Goal: Information Seeking & Learning: Learn about a topic

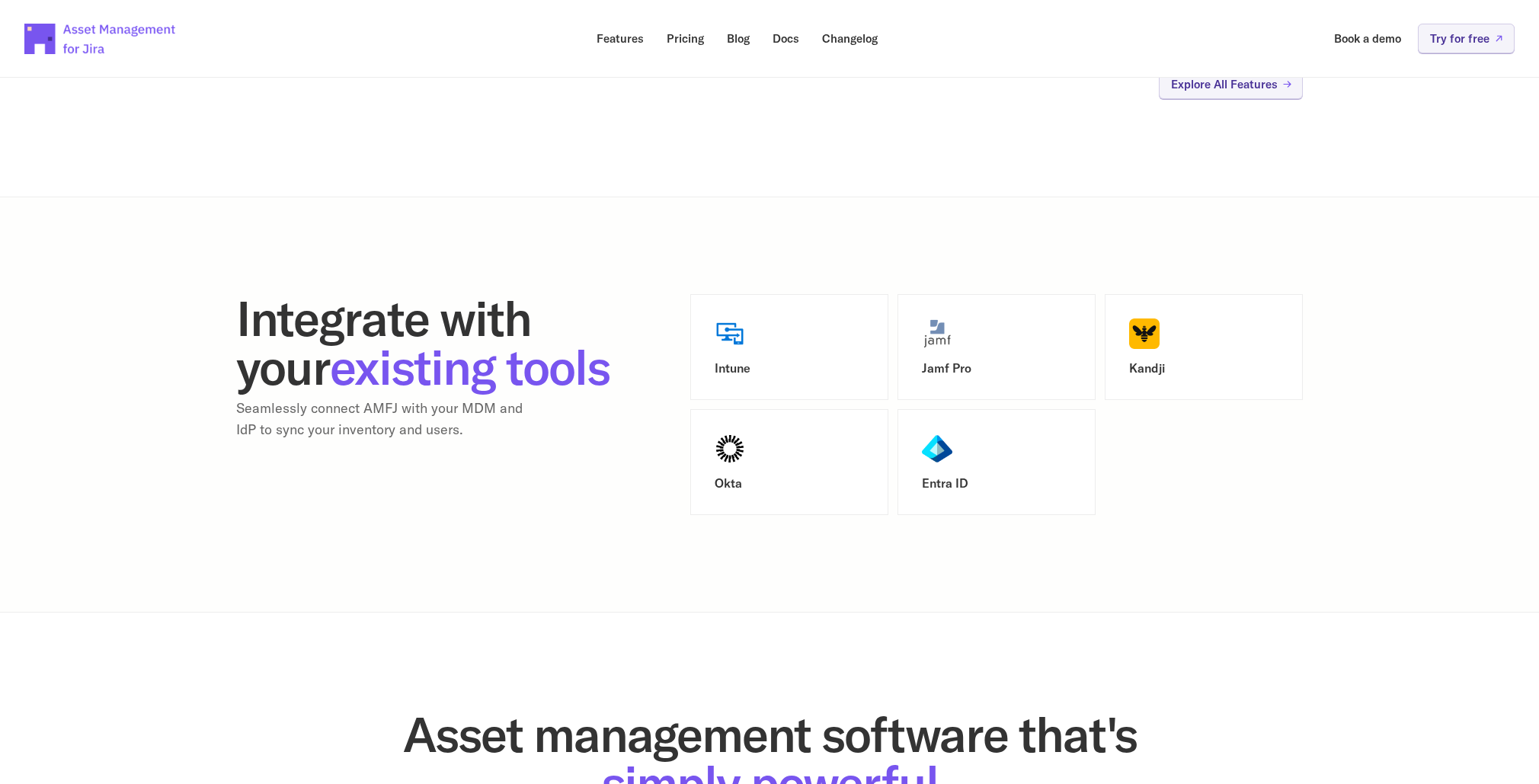
scroll to position [1796, 0]
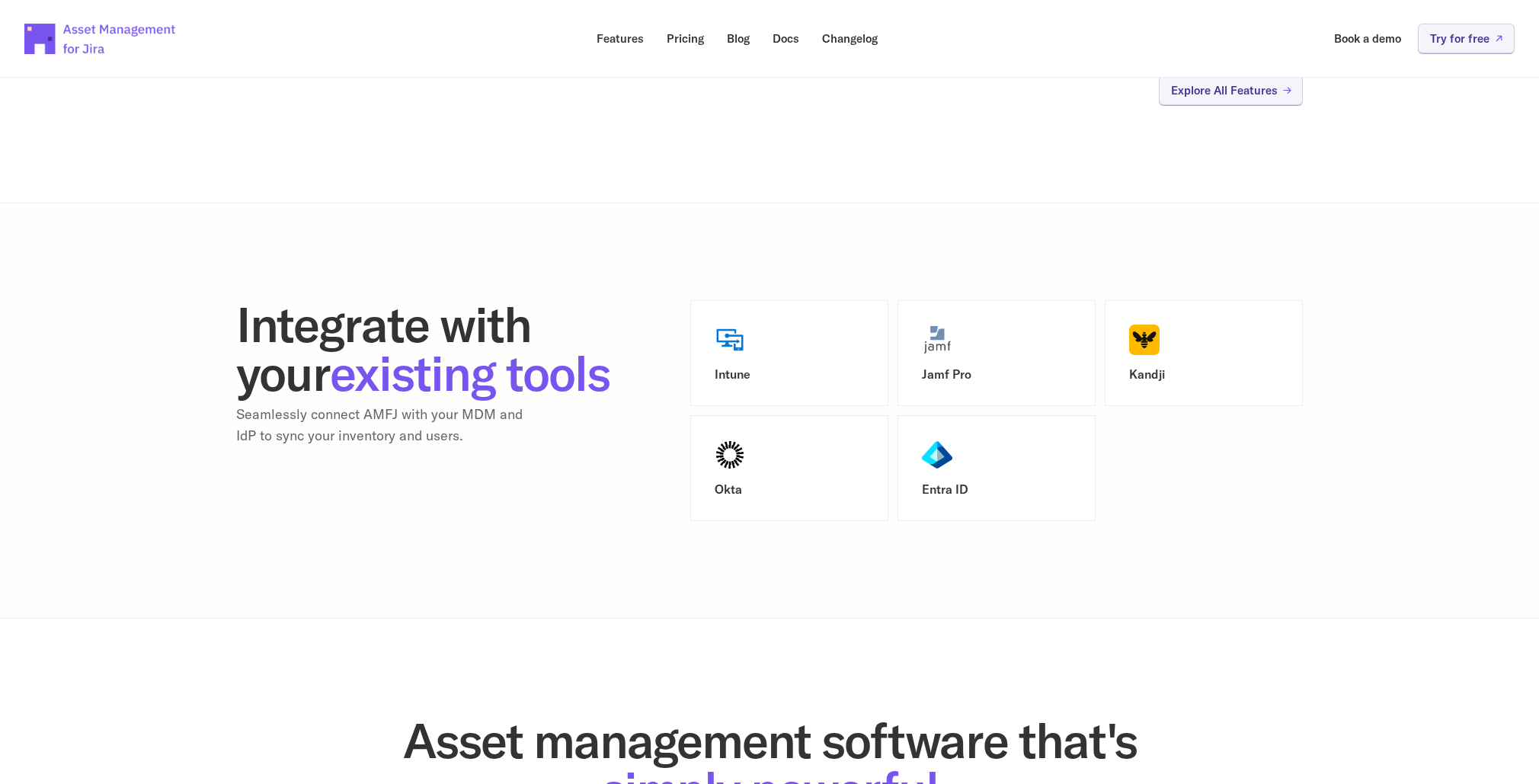
click at [765, 367] on h3 "Intune" at bounding box center [789, 374] width 149 height 15
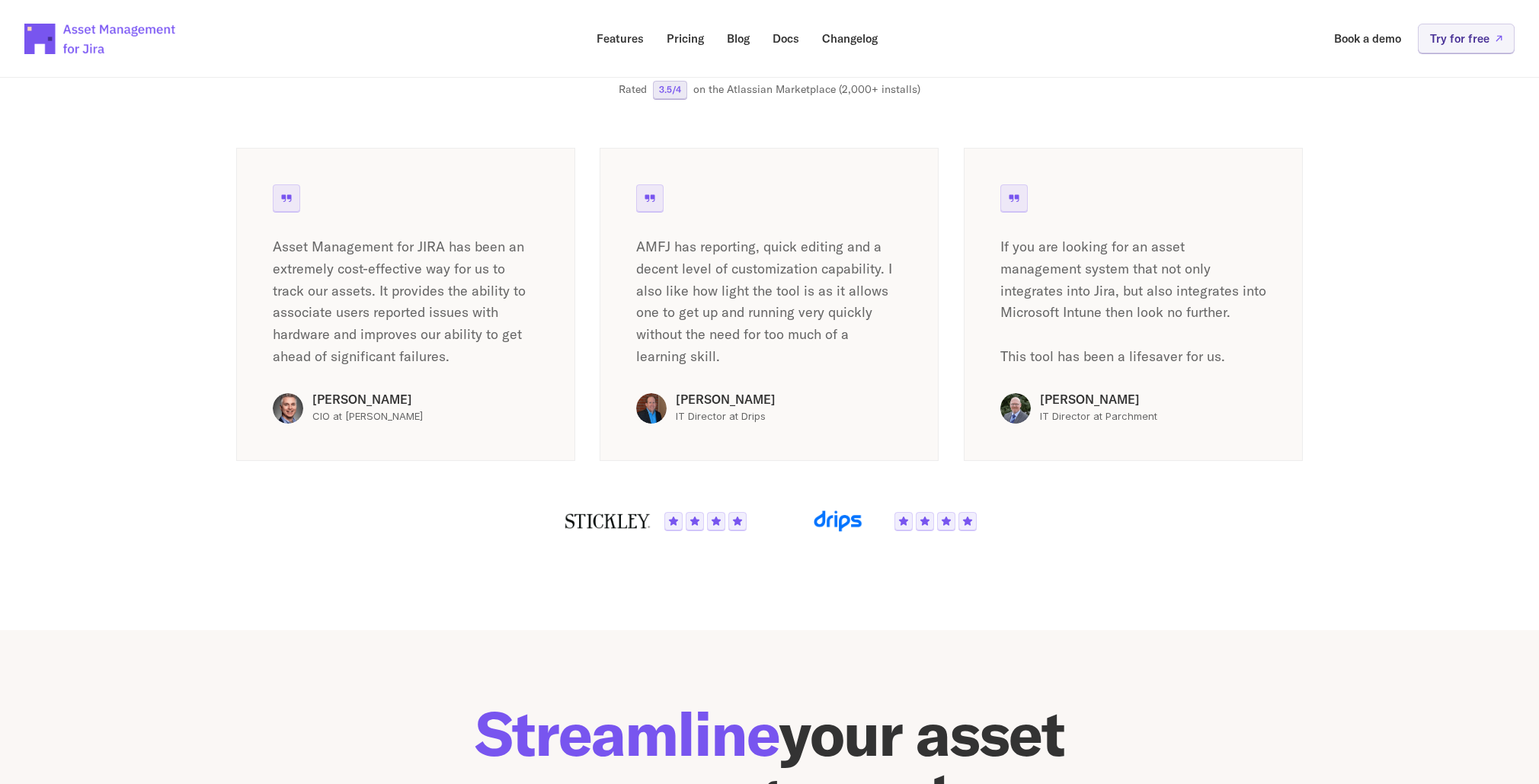
scroll to position [2481, 0]
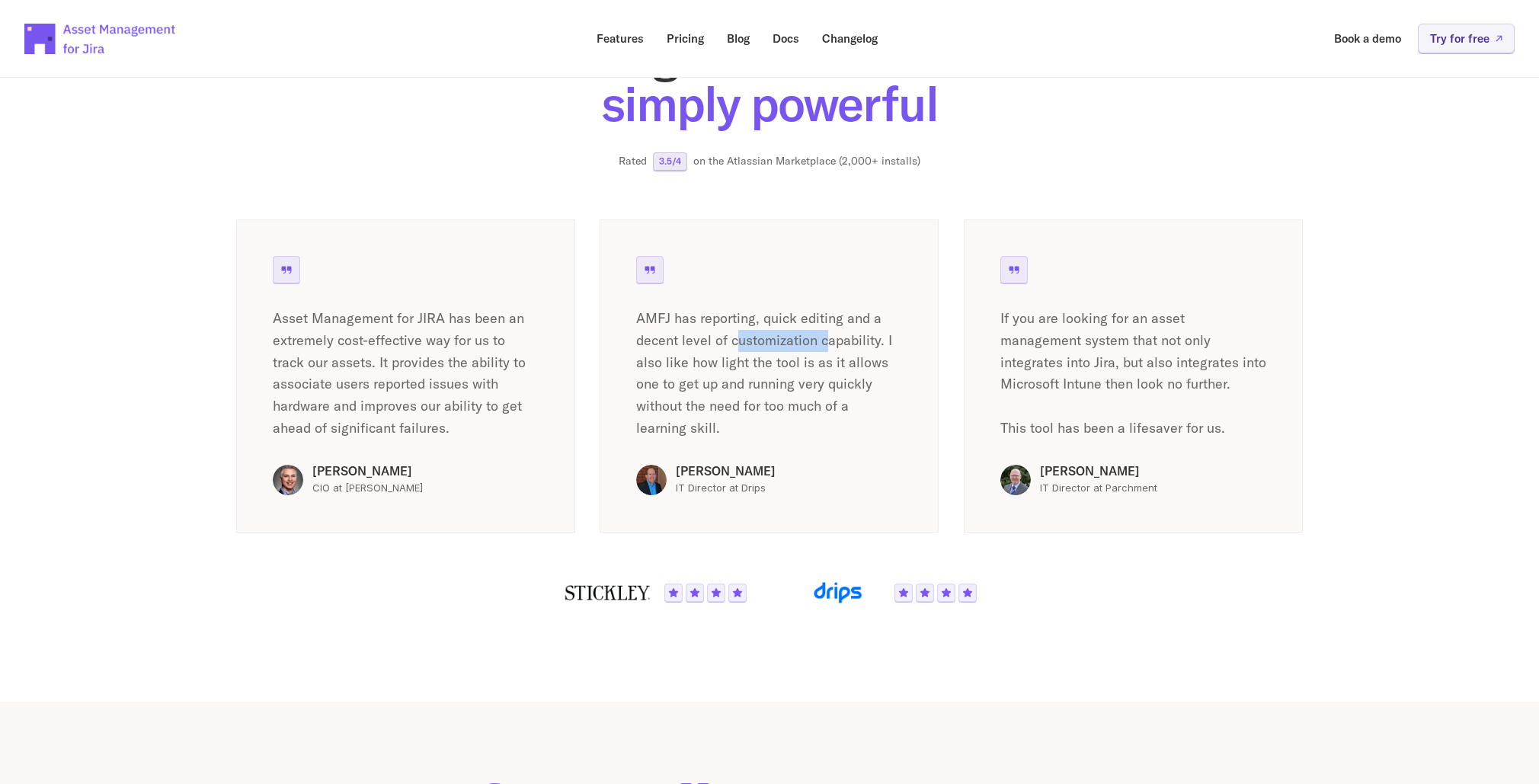
drag, startPoint x: 738, startPoint y: 349, endPoint x: 830, endPoint y: 342, distance: 92.3
click at [830, 342] on p "AMFJ has reporting, quick editing and a decent level of customization capabilit…" at bounding box center [769, 374] width 266 height 131
drag, startPoint x: 830, startPoint y: 342, endPoint x: 758, endPoint y: 361, distance: 74.5
click at [759, 360] on p "AMFJ has reporting, quick editing and a decent level of customization capabilit…" at bounding box center [769, 374] width 266 height 131
drag, startPoint x: 727, startPoint y: 366, endPoint x: 835, endPoint y: 365, distance: 108.0
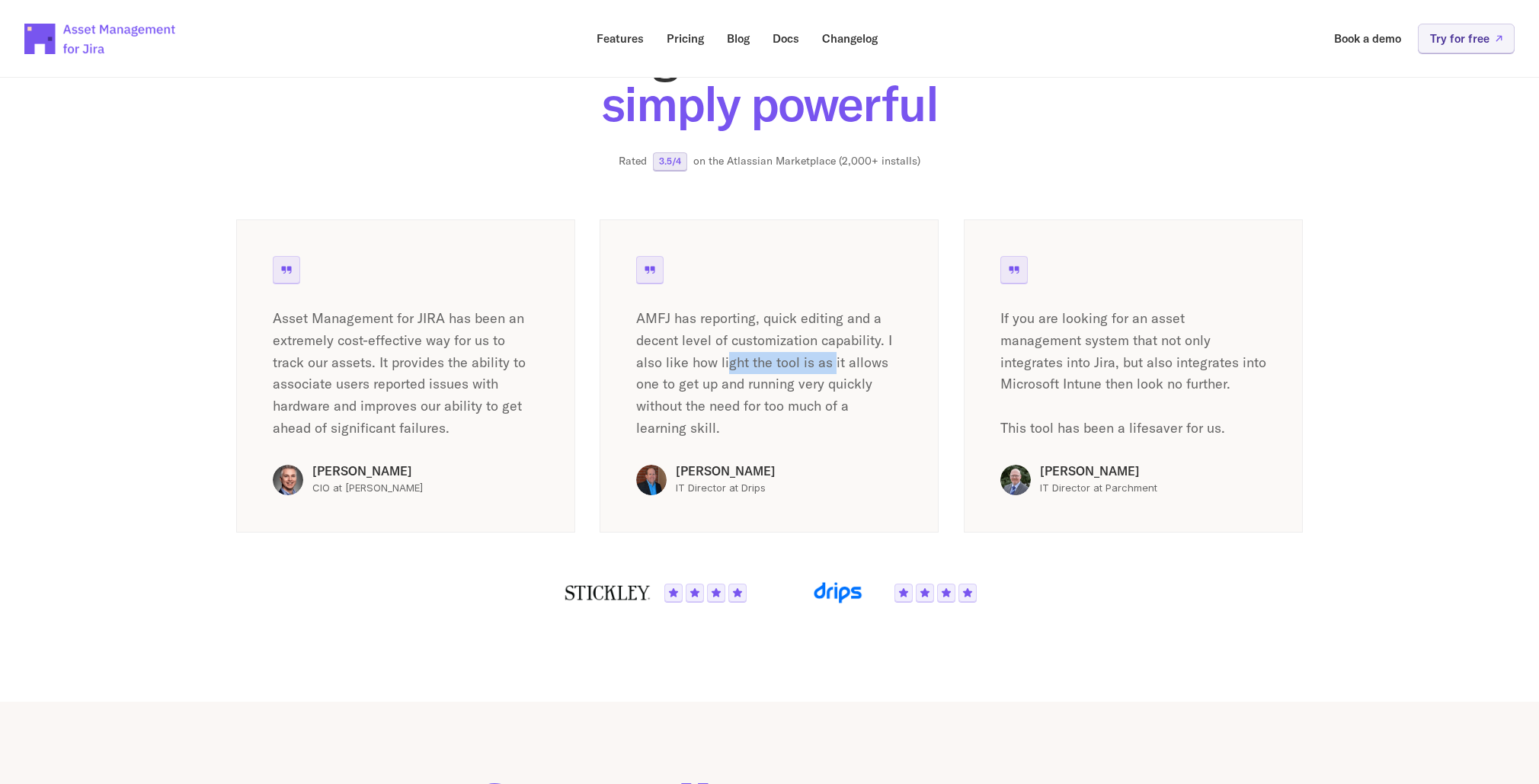
click at [835, 365] on p "AMFJ has reporting, quick editing and a decent level of customization capabilit…" at bounding box center [769, 374] width 266 height 131
drag, startPoint x: 835, startPoint y: 365, endPoint x: 747, endPoint y: 386, distance: 90.5
click at [747, 386] on p "AMFJ has reporting, quick editing and a decent level of customization capabilit…" at bounding box center [769, 374] width 266 height 131
drag, startPoint x: 669, startPoint y: 390, endPoint x: 835, endPoint y: 390, distance: 166.0
click at [835, 390] on p "AMFJ has reporting, quick editing and a decent level of customization capabilit…" at bounding box center [769, 374] width 266 height 131
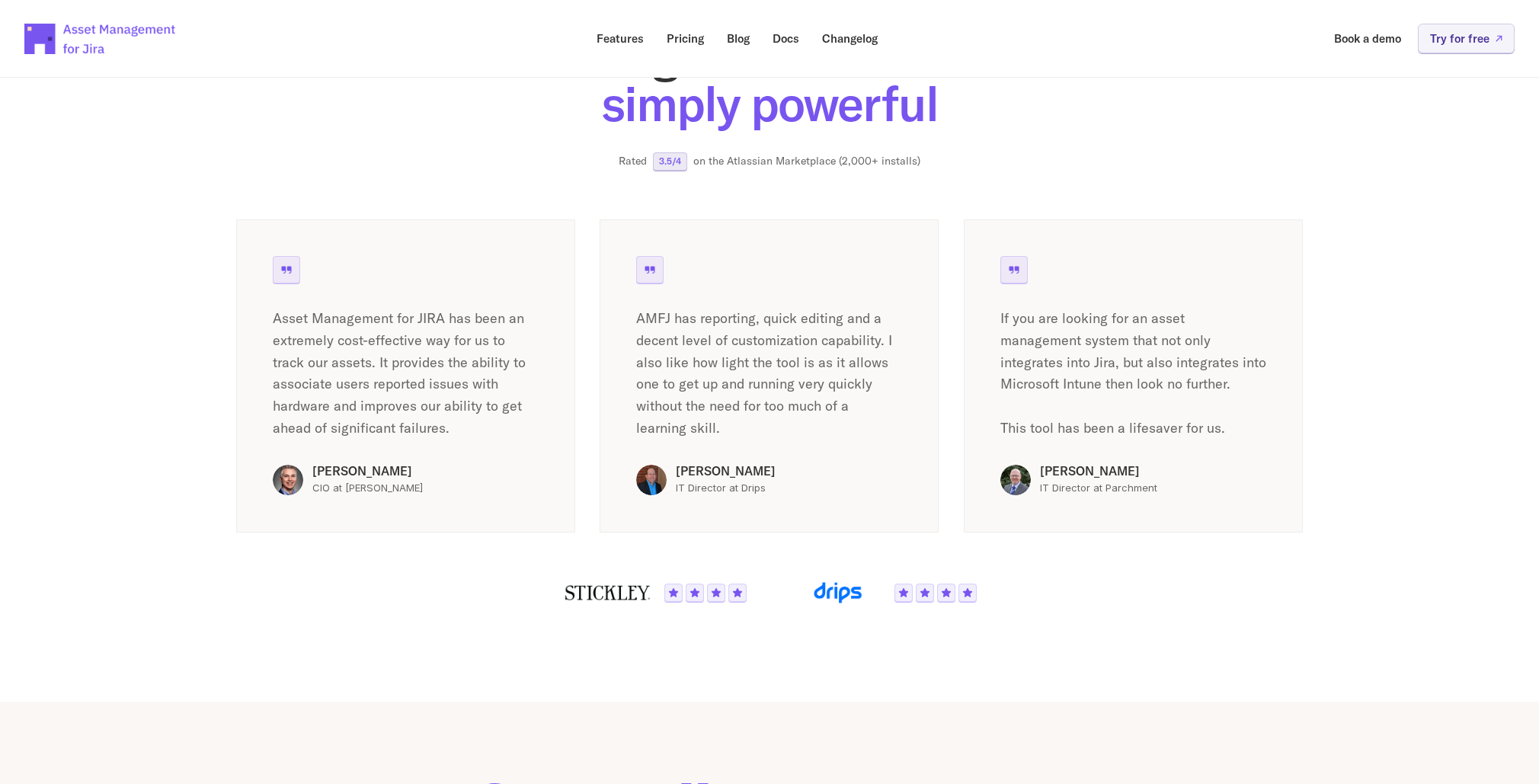
drag, startPoint x: 835, startPoint y: 390, endPoint x: 739, endPoint y: 407, distance: 97.5
click at [739, 407] on p "AMFJ has reporting, quick editing and a decent level of customization capabilit…" at bounding box center [769, 374] width 266 height 131
drag, startPoint x: 722, startPoint y: 410, endPoint x: 852, endPoint y: 408, distance: 130.0
click at [852, 408] on p "AMFJ has reporting, quick editing and a decent level of customization capabilit…" at bounding box center [769, 374] width 266 height 131
drag, startPoint x: 852, startPoint y: 408, endPoint x: 769, endPoint y: 427, distance: 85.1
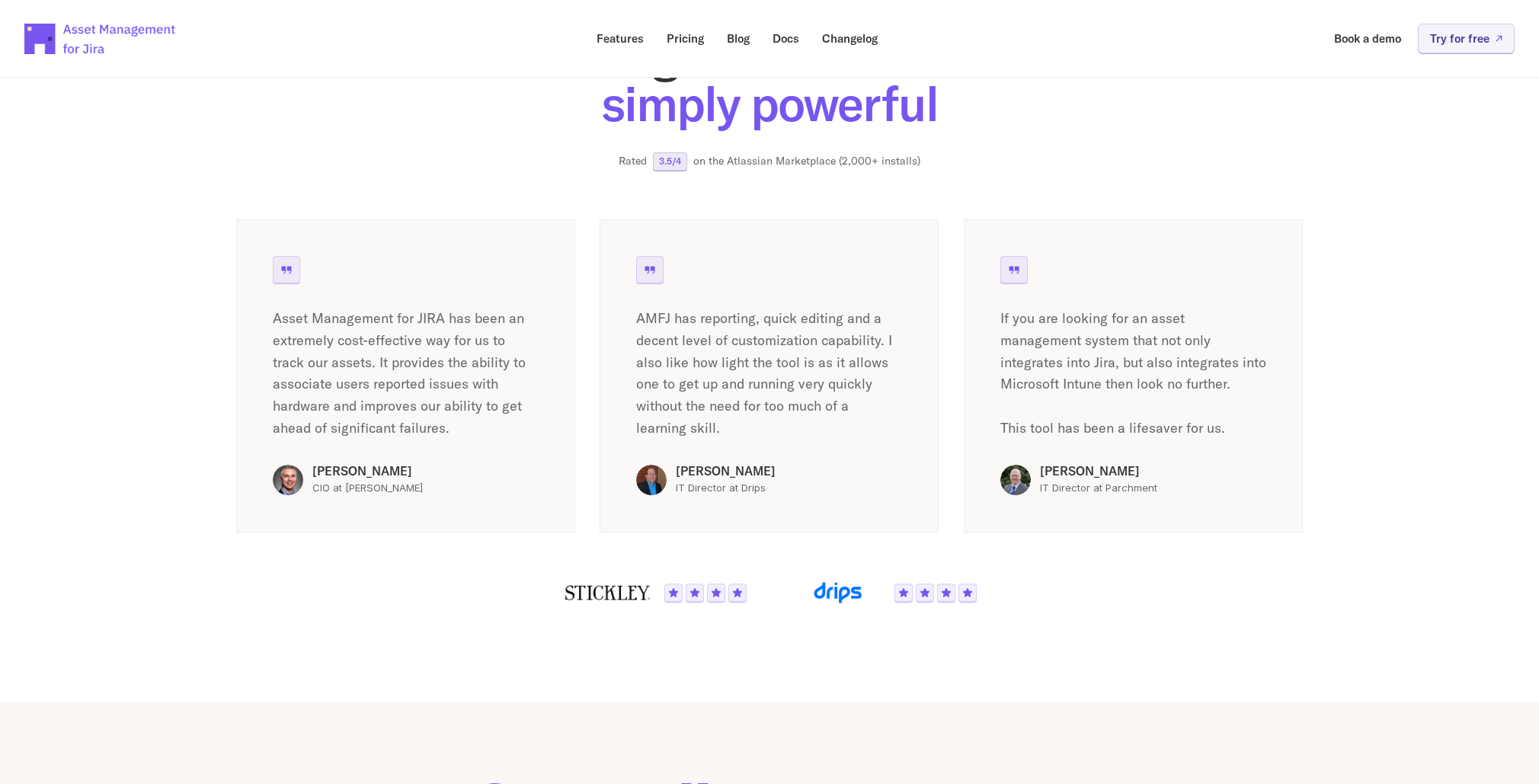
click at [769, 426] on p "AMFJ has reporting, quick editing and a decent level of customization capabilit…" at bounding box center [769, 374] width 266 height 131
drag, startPoint x: 1088, startPoint y: 378, endPoint x: 1193, endPoint y: 379, distance: 105.0
click at [1193, 379] on p "If you are looking for an asset management system that not only integrates into…" at bounding box center [1133, 374] width 266 height 131
drag, startPoint x: 1193, startPoint y: 379, endPoint x: 1208, endPoint y: 406, distance: 30.9
click at [1208, 404] on p "If you are looking for an asset management system that not only integrates into…" at bounding box center [1133, 374] width 266 height 131
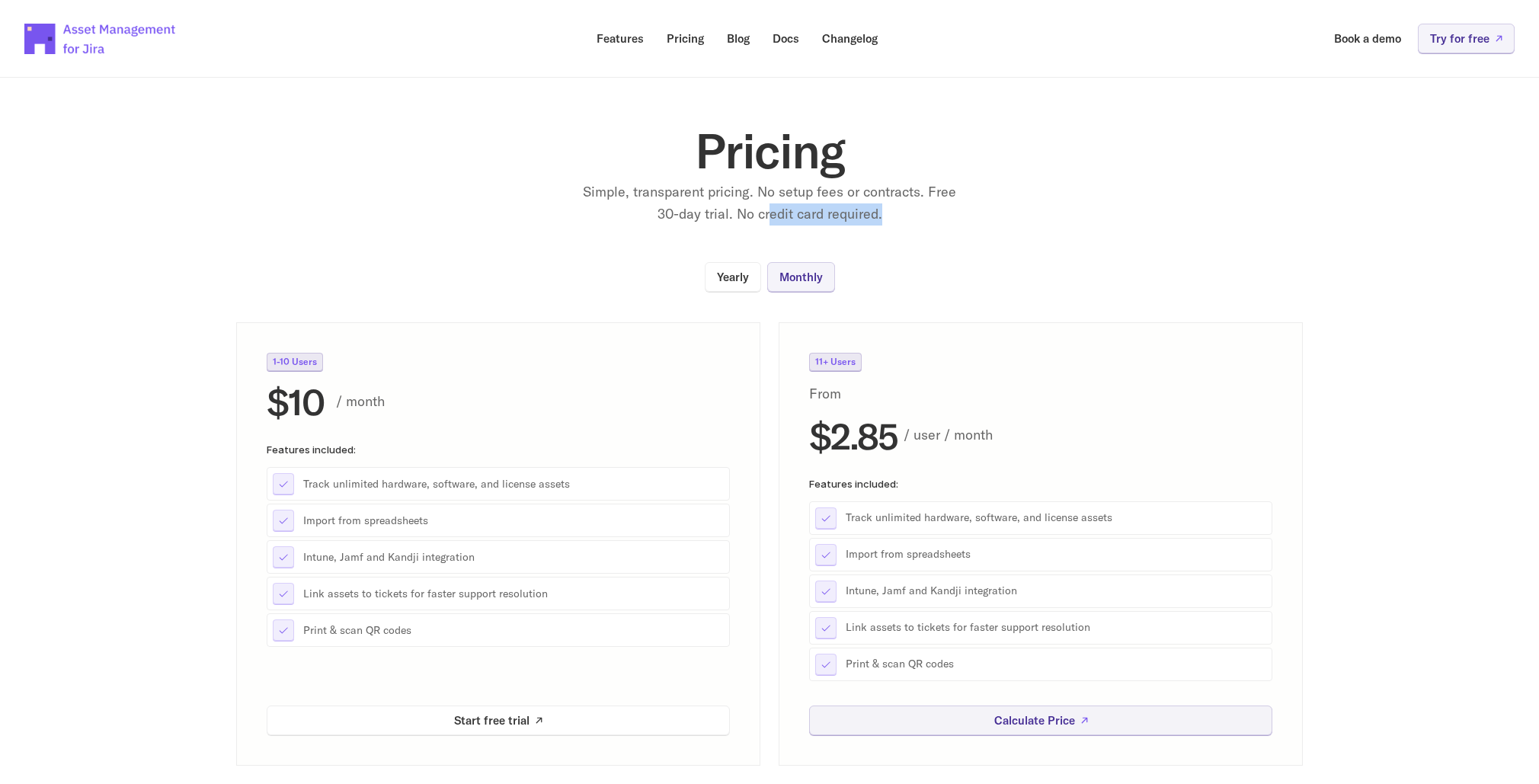
drag, startPoint x: 769, startPoint y: 216, endPoint x: 915, endPoint y: 219, distance: 146.0
click at [915, 219] on p "Simple, transparent pricing. No setup fees or contracts. Free 30-day trial. No …" at bounding box center [770, 203] width 381 height 44
drag, startPoint x: 915, startPoint y: 219, endPoint x: 1053, endPoint y: 219, distance: 138.0
click at [1053, 219] on div "Pricing Simple, transparent pricing. No setup fees or contracts. Free 30-day tr…" at bounding box center [770, 176] width 610 height 99
click at [744, 283] on p "Yearly" at bounding box center [733, 277] width 32 height 12
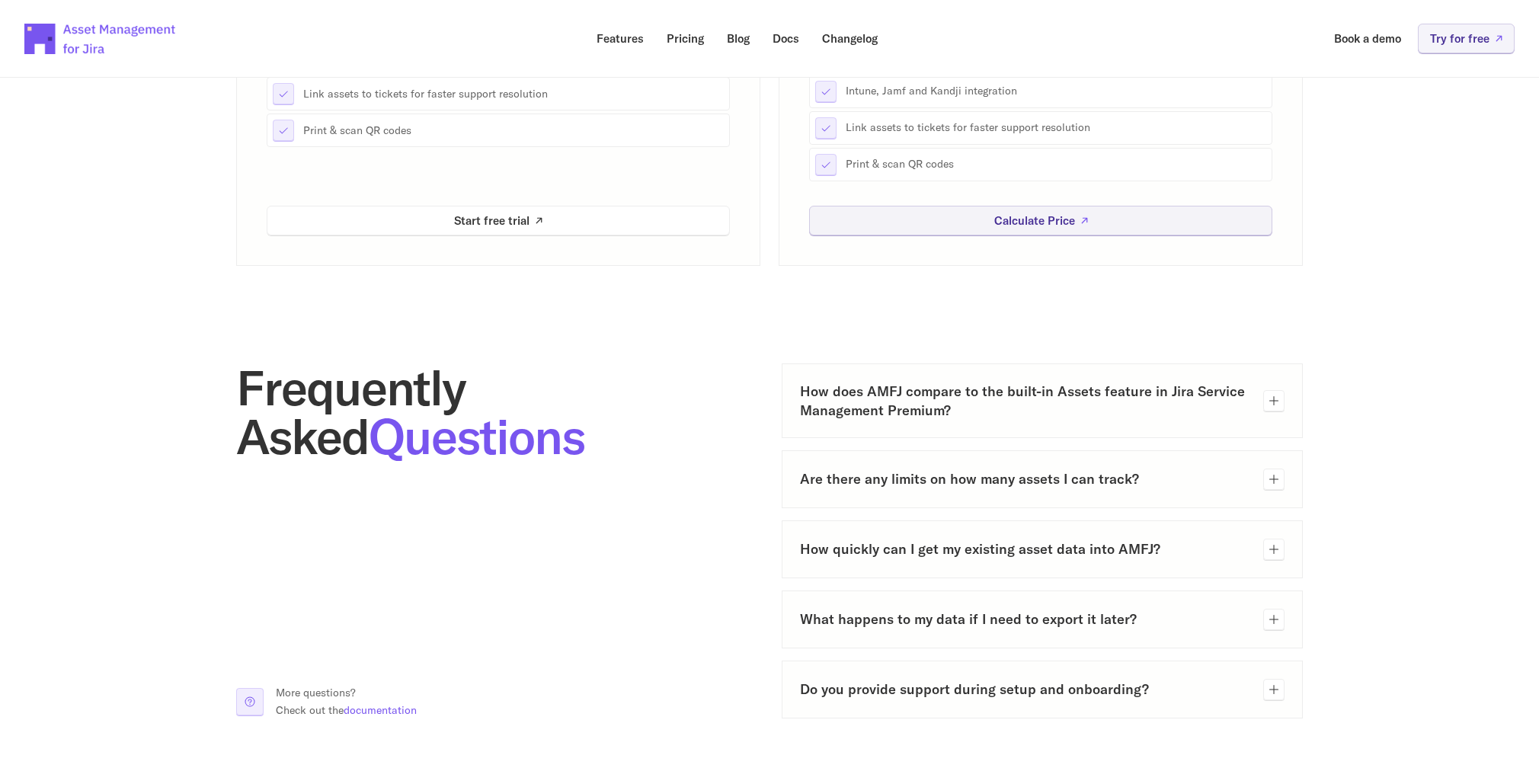
scroll to position [533, 0]
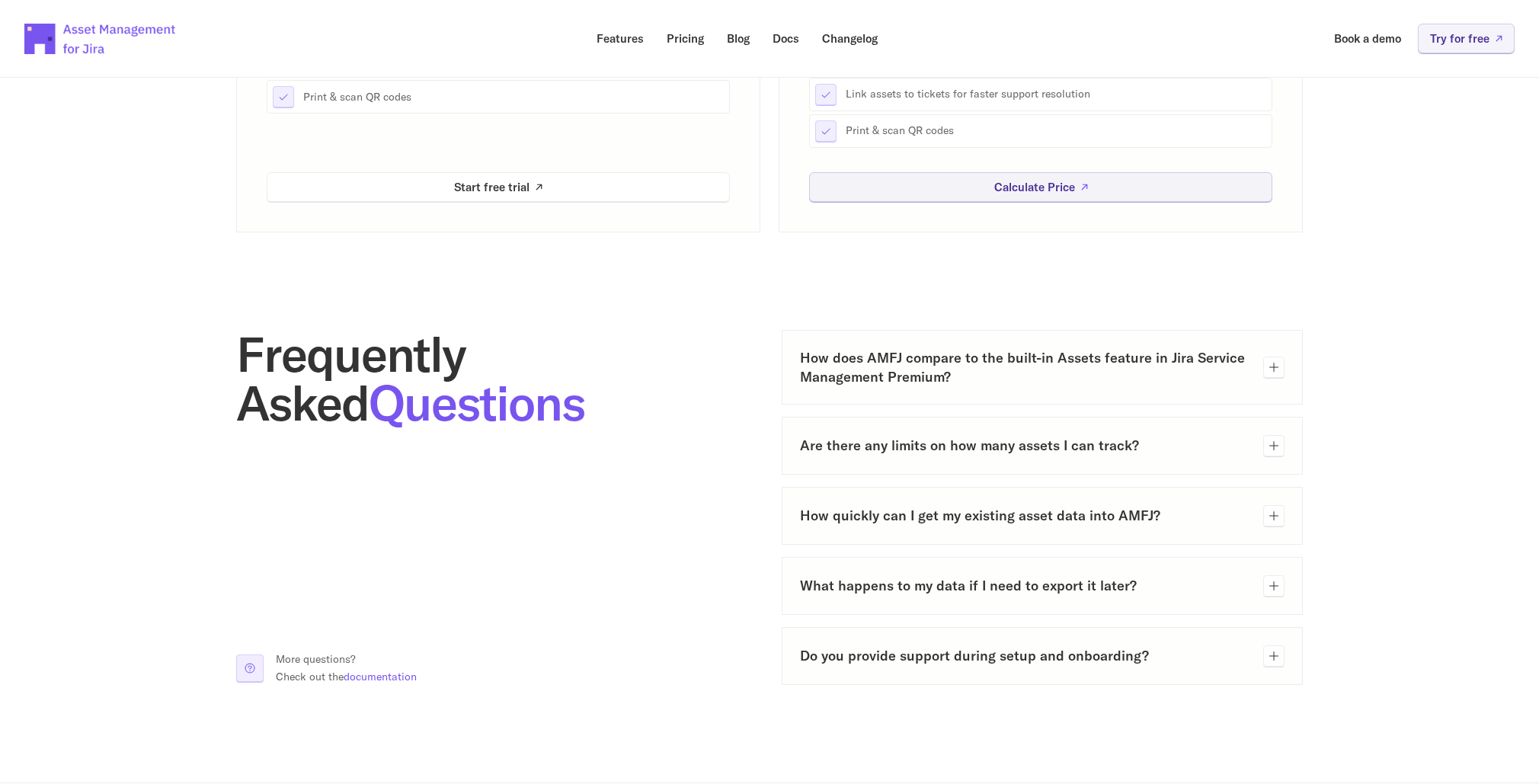
click at [839, 438] on h3 "Are there any limits on how many assets I can track?" at bounding box center [1026, 444] width 451 height 19
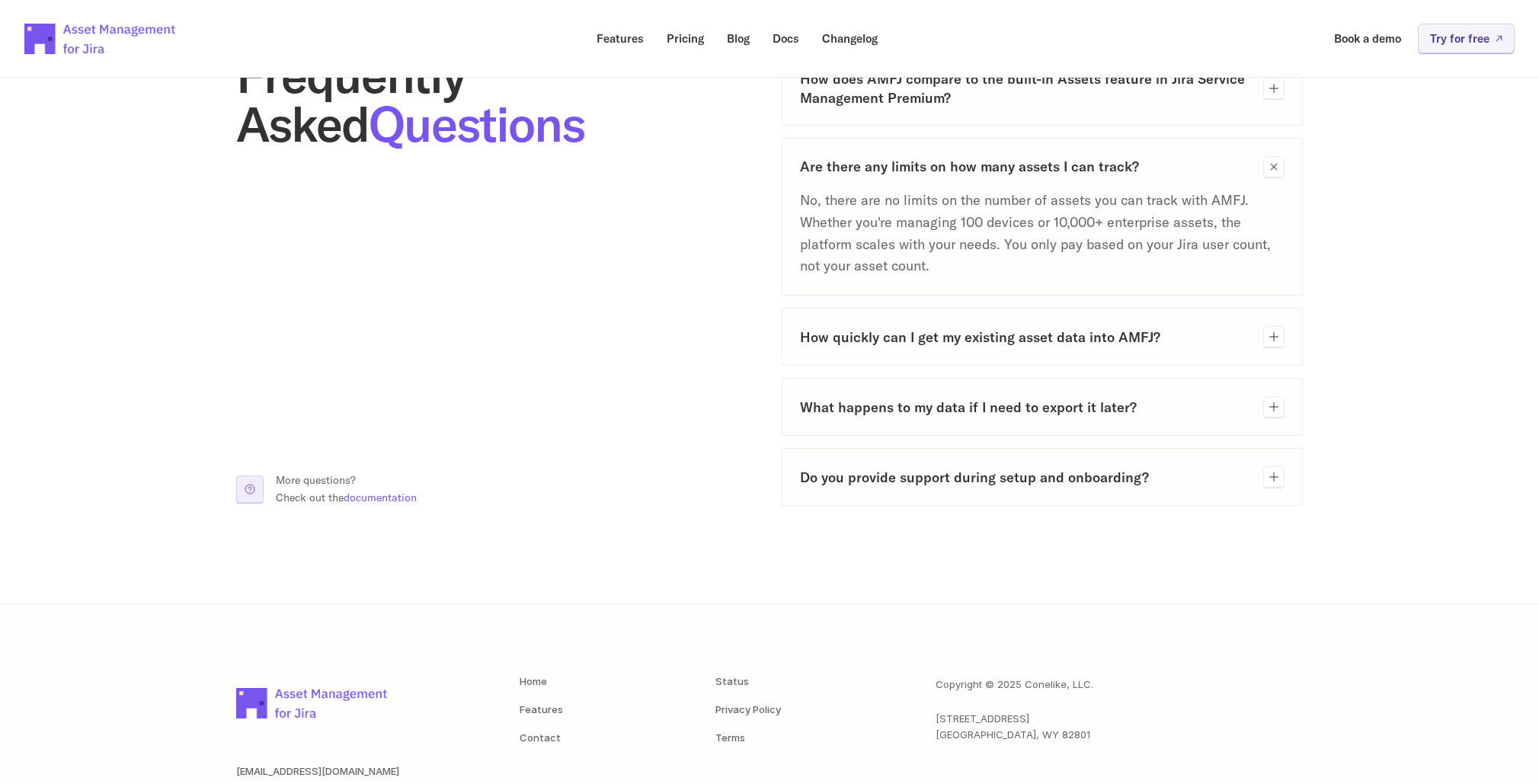
scroll to position [838, 0]
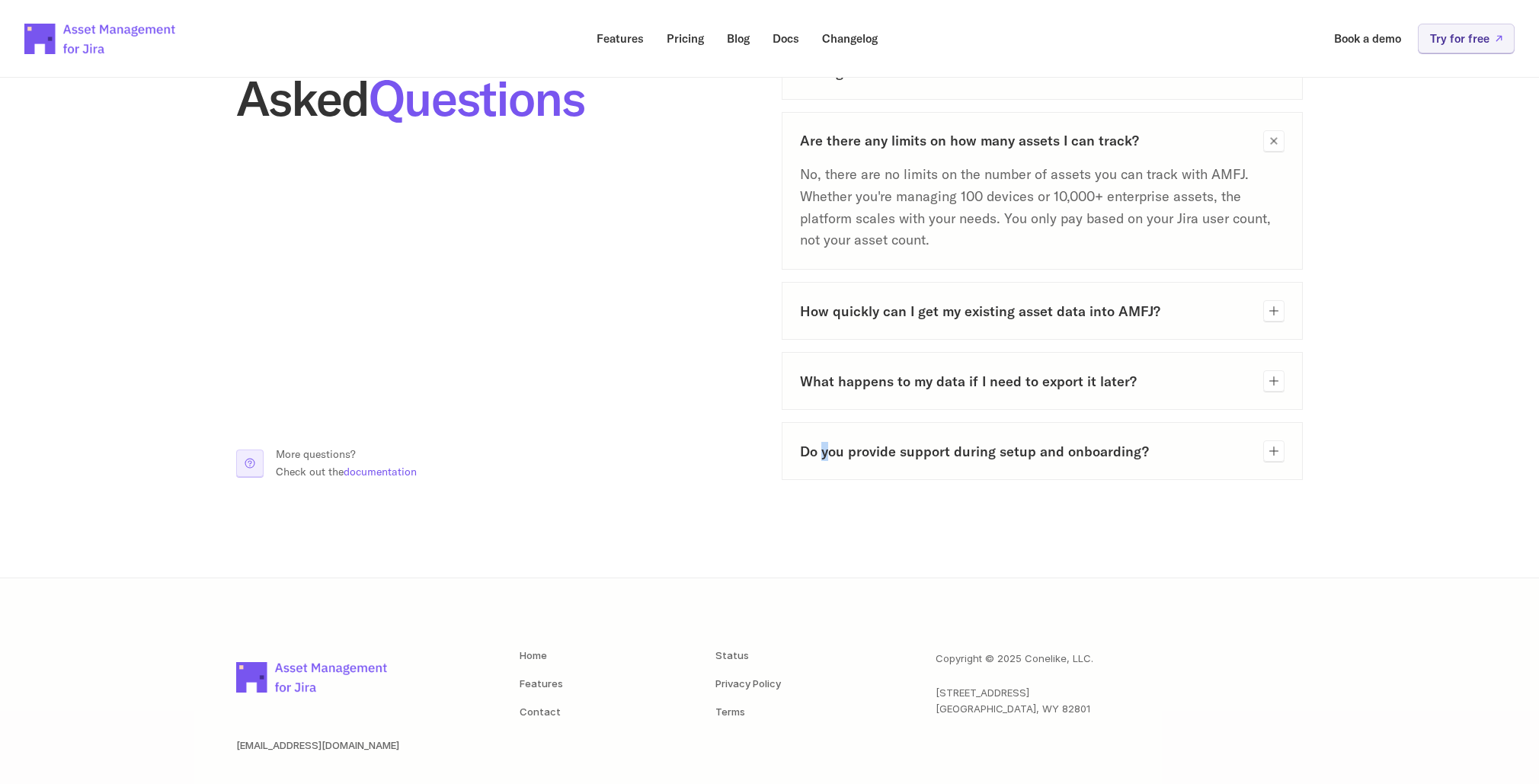
click at [825, 462] on div "Do you provide support during setup and onboarding?" at bounding box center [1042, 450] width 521 height 58
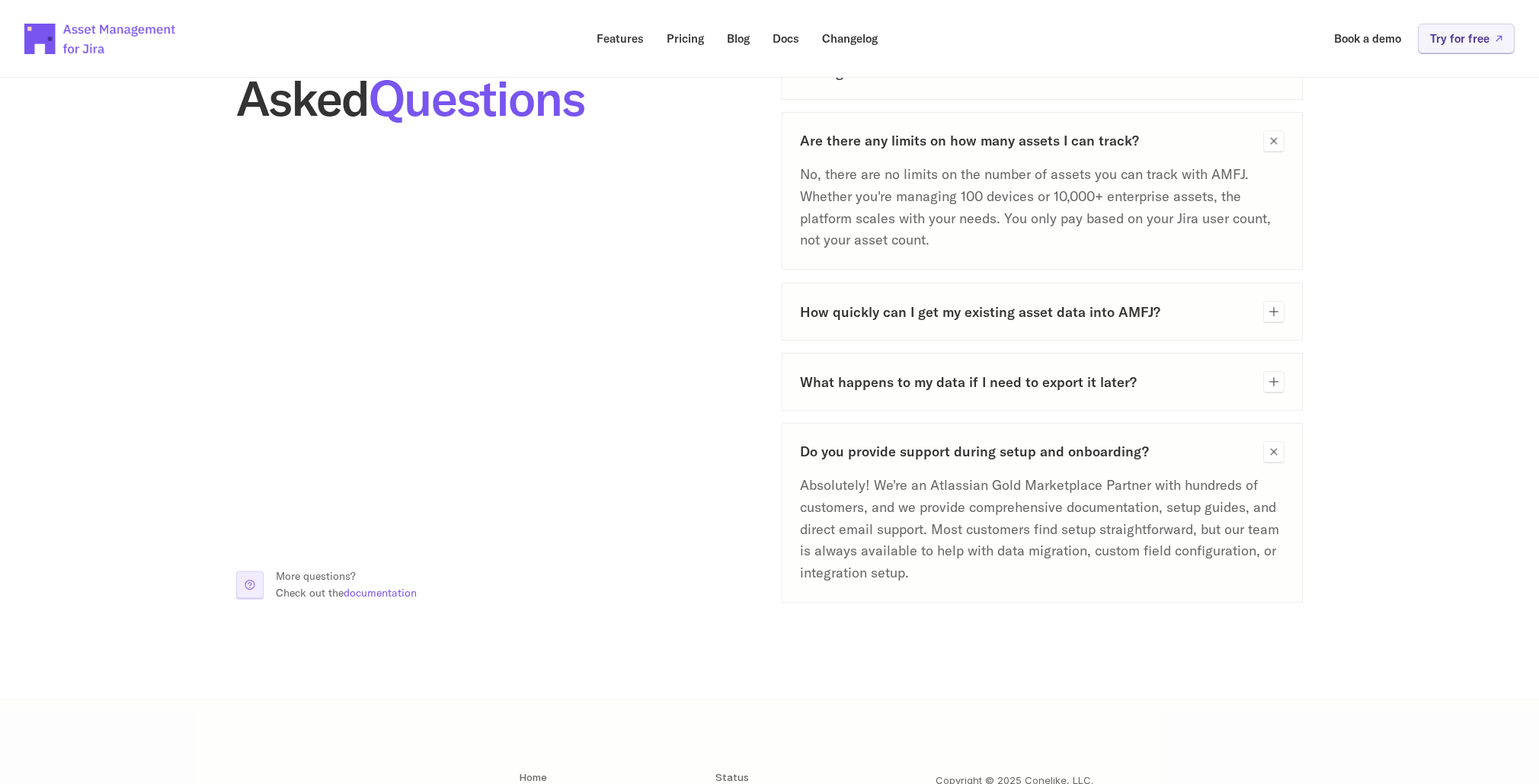
drag, startPoint x: 825, startPoint y: 462, endPoint x: 859, endPoint y: 373, distance: 95.3
click at [859, 373] on h3 "What happens to my data if I need to export it later?" at bounding box center [1026, 381] width 451 height 19
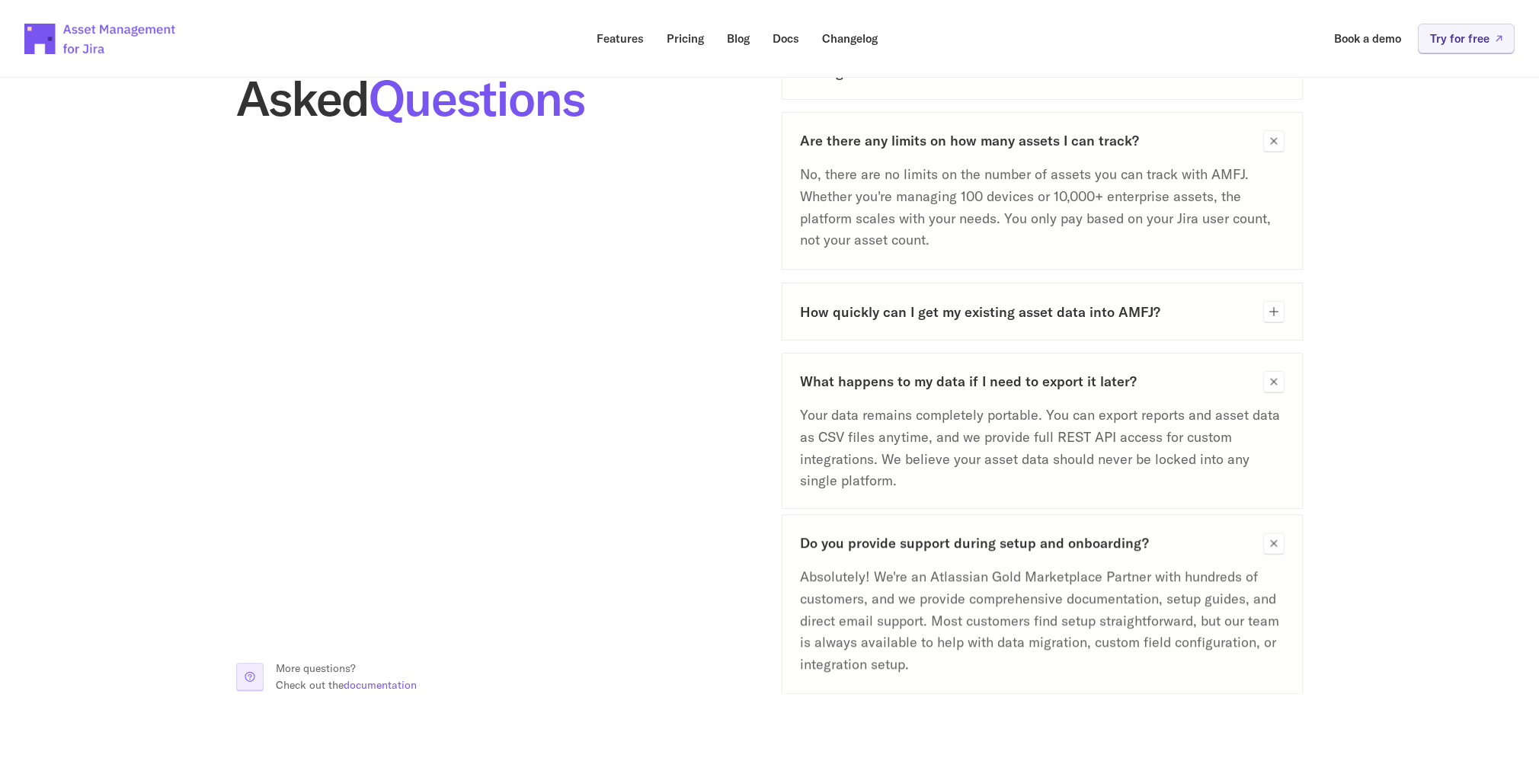
click at [901, 296] on div "How quickly can I get my existing asset data into AMFJ?" at bounding box center [1042, 310] width 521 height 58
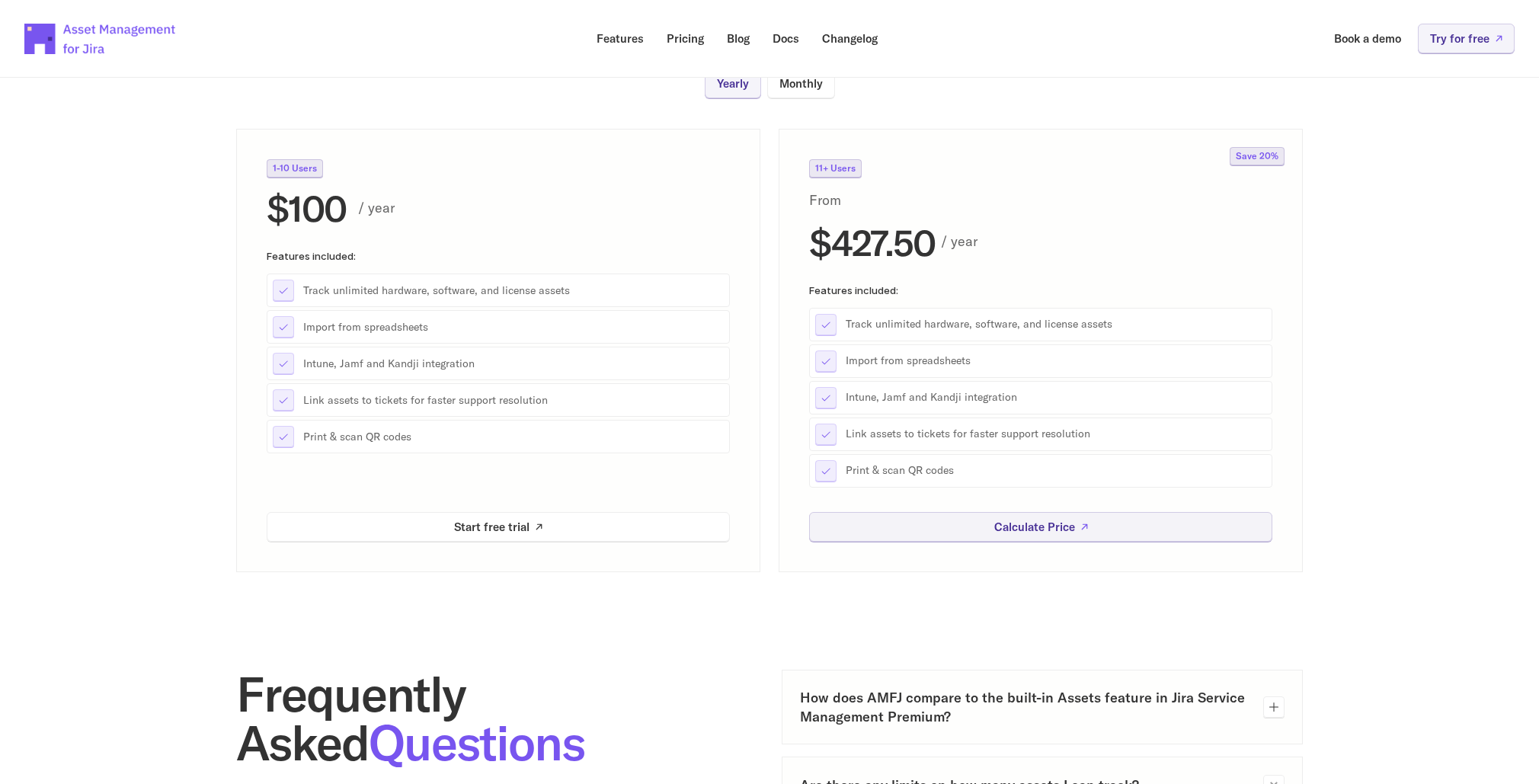
scroll to position [0, 0]
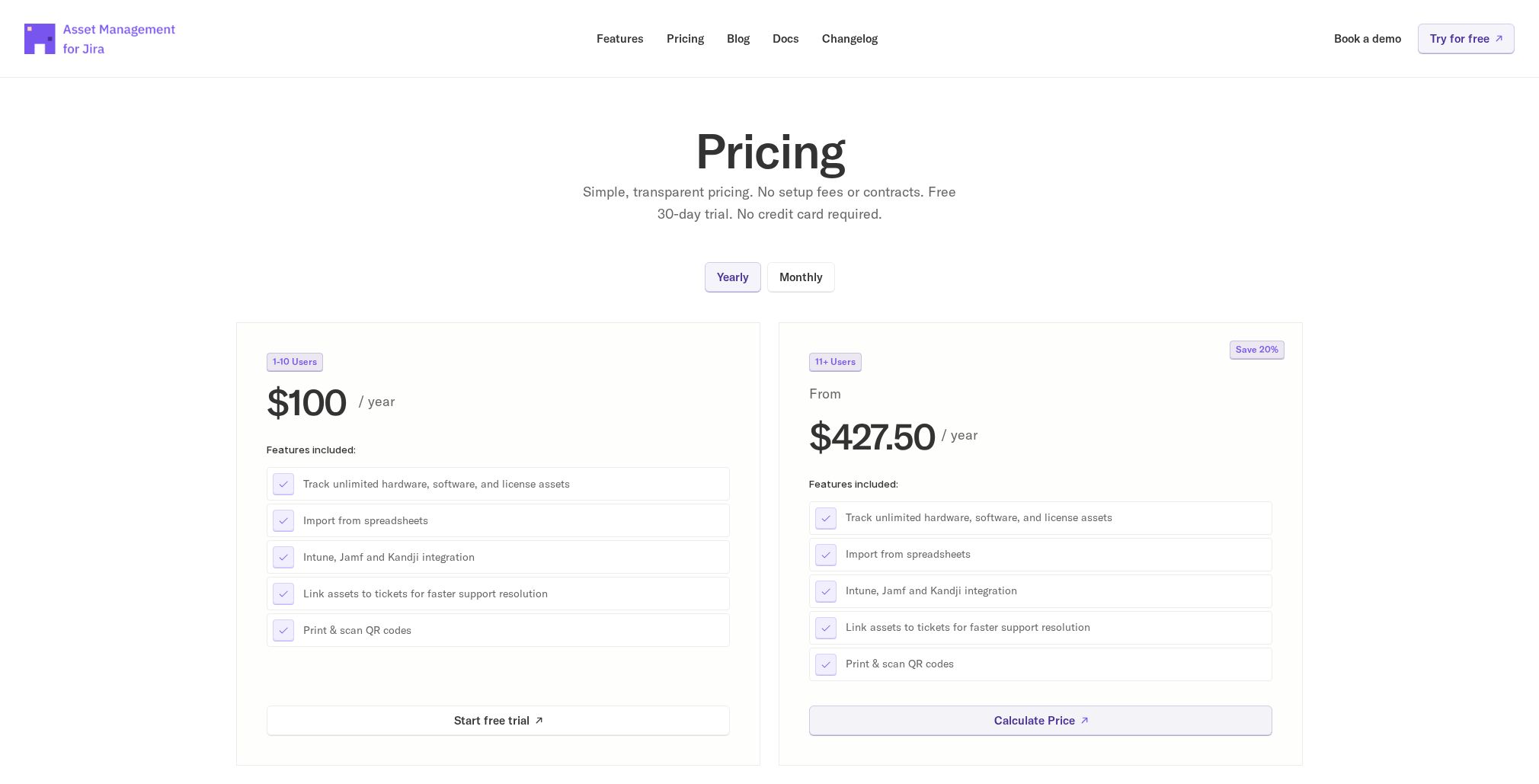
click at [987, 219] on div "Pricing Simple, transparent pricing. No setup fees or contracts. Free 30-day tr…" at bounding box center [770, 176] width 610 height 99
click at [814, 267] on link "Monthly" at bounding box center [801, 277] width 68 height 29
click at [659, 222] on p "Simple, transparent pricing. No setup fees or contracts. Free 30-day trial. No …" at bounding box center [770, 203] width 381 height 44
click at [741, 42] on p "Blog" at bounding box center [738, 38] width 23 height 12
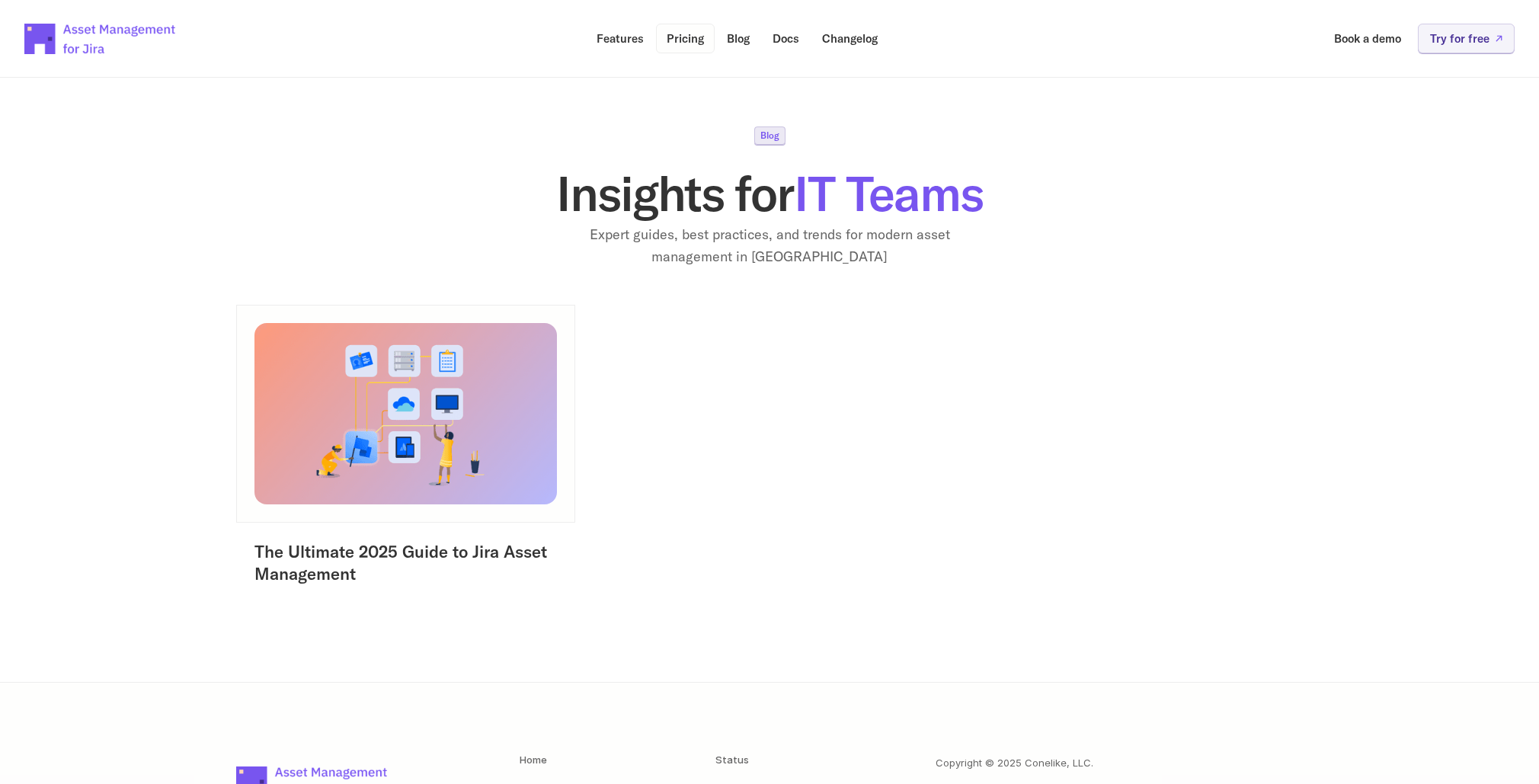
click at [618, 38] on p "Features" at bounding box center [620, 38] width 47 height 12
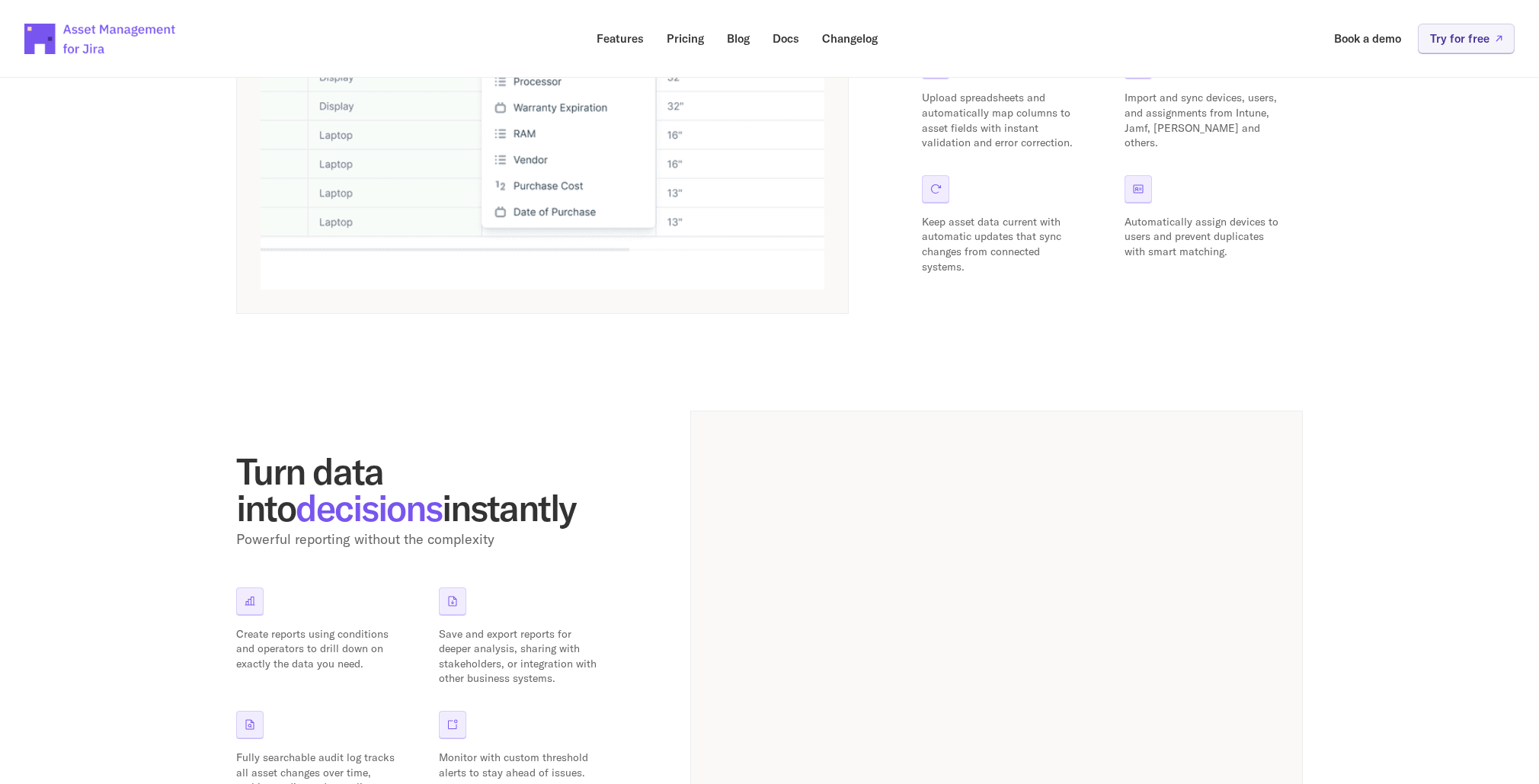
scroll to position [519, 0]
